Goal: Information Seeking & Learning: Find specific fact

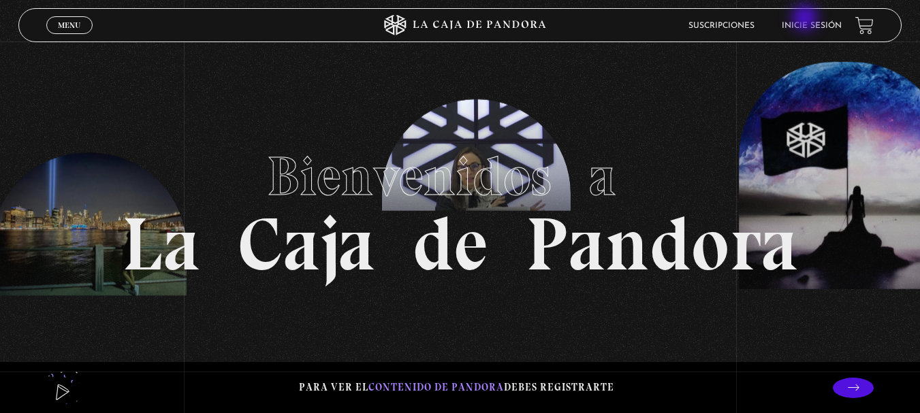
click at [806, 19] on li "Inicie sesión" at bounding box center [812, 25] width 60 height 21
click at [804, 30] on link "Inicie sesión" at bounding box center [812, 26] width 60 height 8
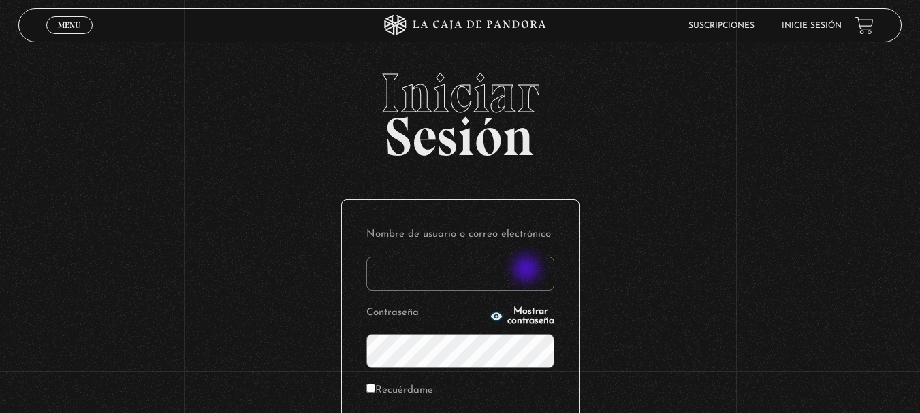
click at [530, 275] on input "Nombre de usuario o correo electrónico" at bounding box center [460, 274] width 188 height 34
type input "josue.chigua17@gmail.com"
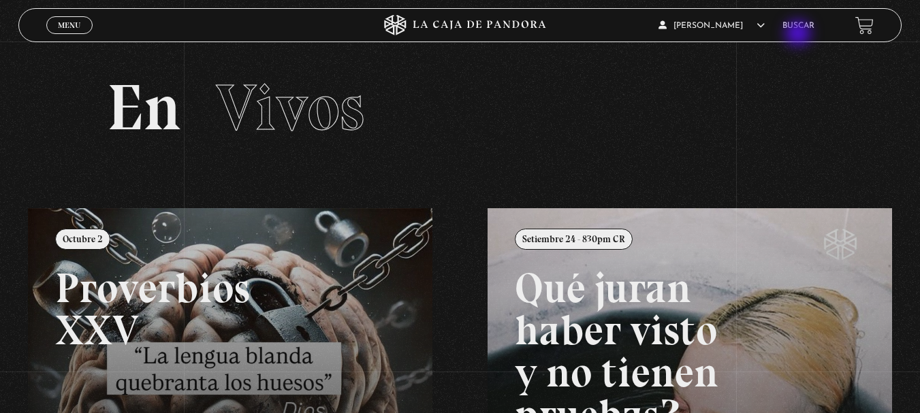
click at [802, 31] on li "Buscar" at bounding box center [799, 25] width 32 height 21
click at [806, 22] on link "Buscar" at bounding box center [799, 26] width 32 height 8
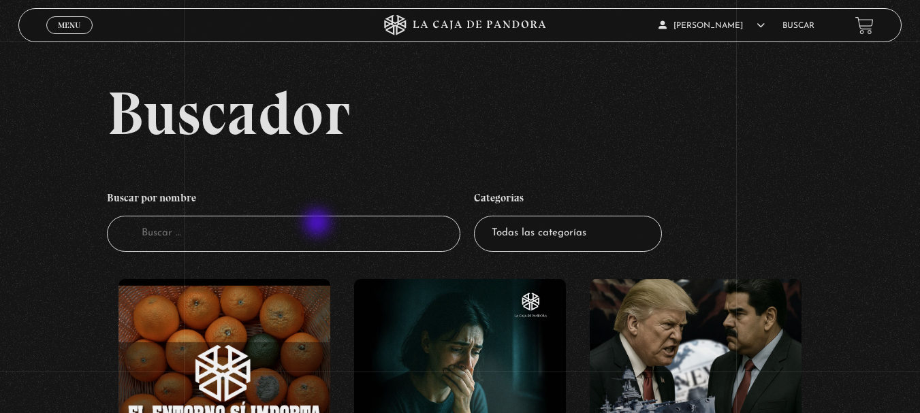
click at [319, 225] on input "Buscador" at bounding box center [284, 234] width 354 height 36
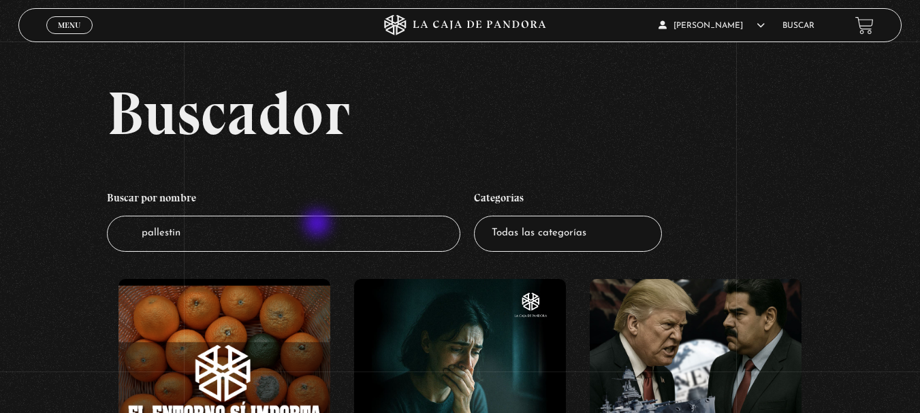
type input "pallestina"
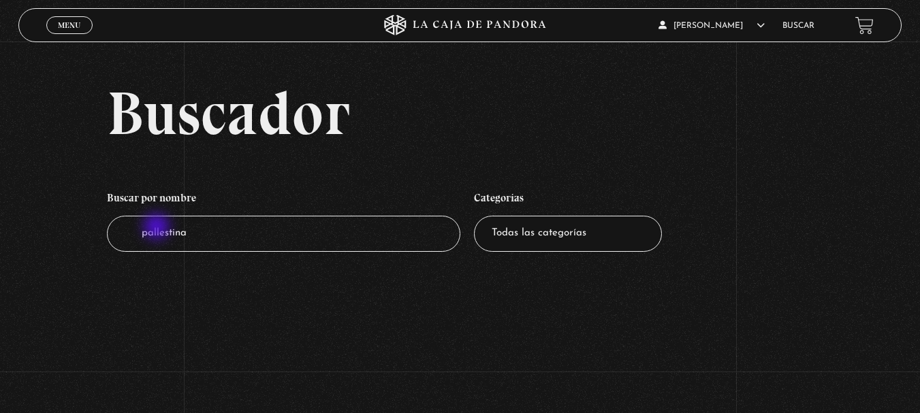
drag, startPoint x: 158, startPoint y: 228, endPoint x: 513, endPoint y: 240, distance: 355.1
click at [159, 228] on input "pallestina" at bounding box center [284, 234] width 354 height 36
click at [383, 240] on input "pallestina" at bounding box center [284, 234] width 354 height 36
type input "palestina"
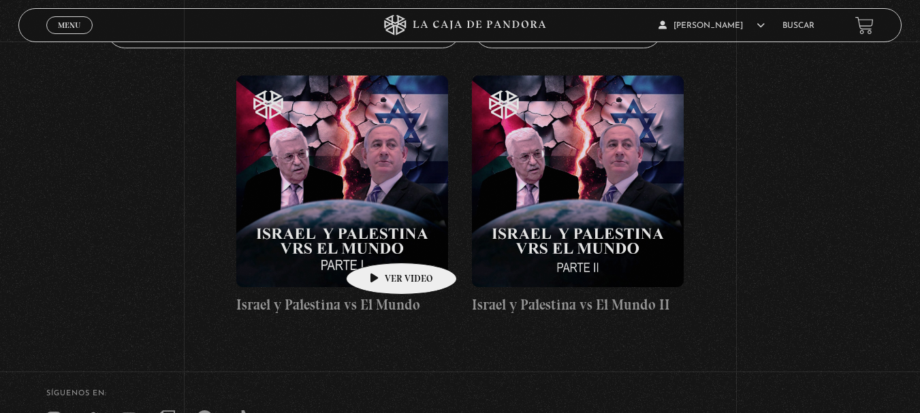
scroll to position [204, 0]
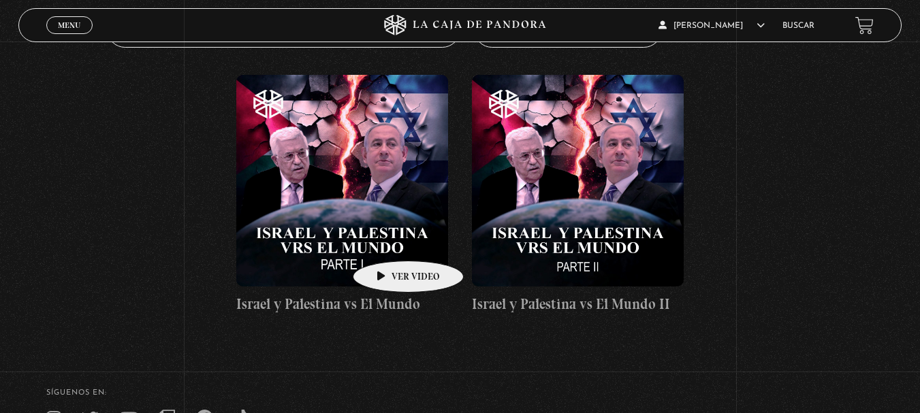
click at [387, 240] on figure at bounding box center [342, 181] width 212 height 212
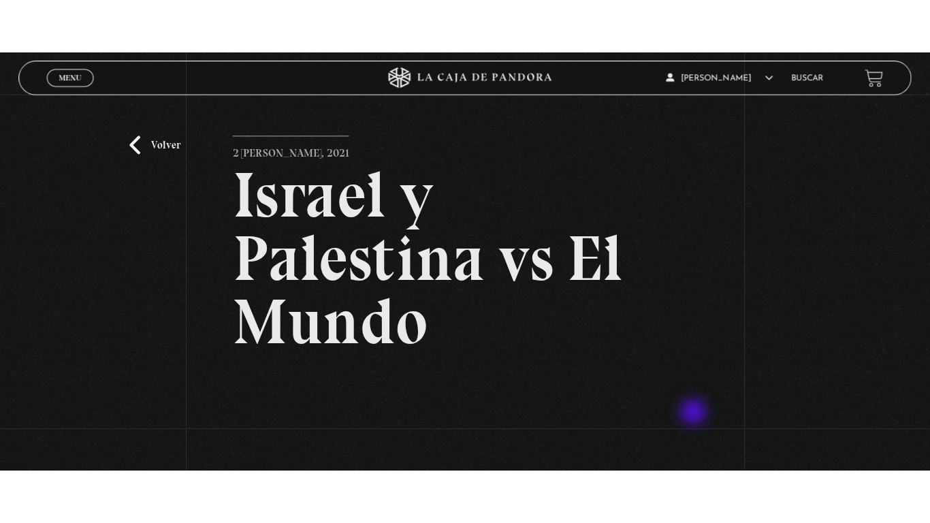
scroll to position [204, 0]
